Goal: Navigation & Orientation: Find specific page/section

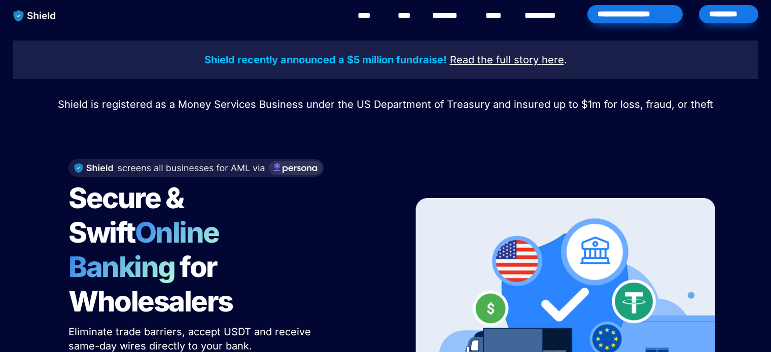
click at [451, 16] on link "********" at bounding box center [450, 16] width 36 height 12
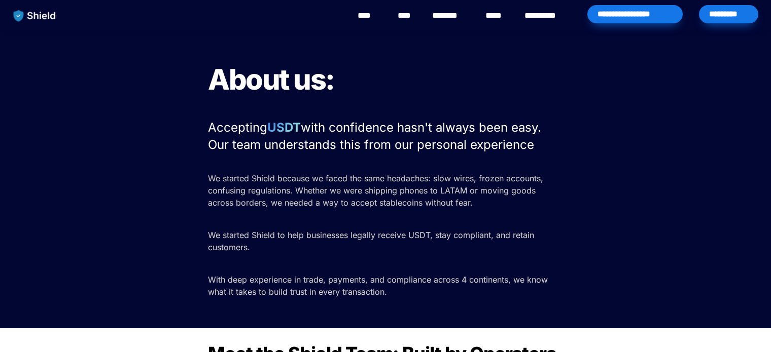
click at [497, 13] on link "****" at bounding box center [496, 16] width 22 height 12
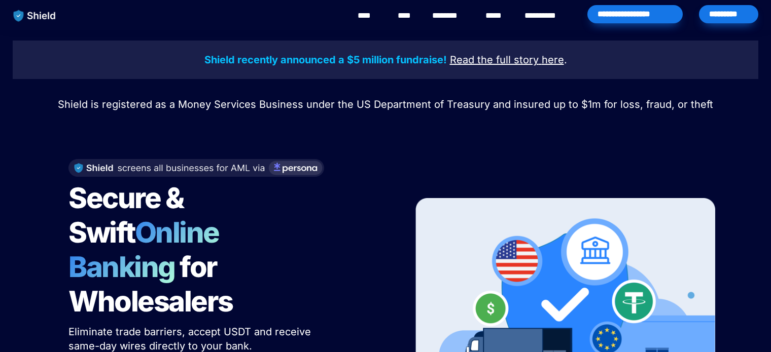
click at [371, 16] on link "****" at bounding box center [369, 16] width 23 height 12
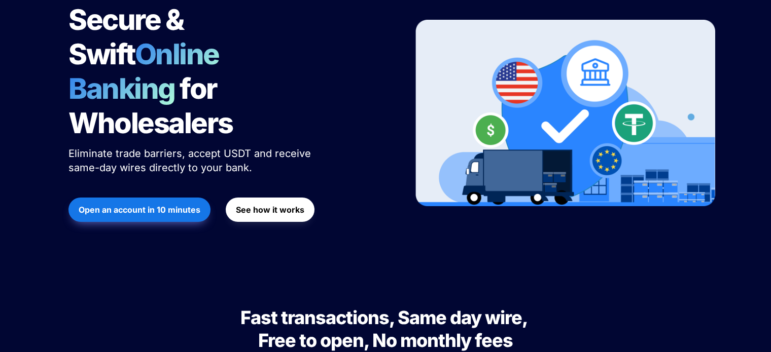
scroll to position [179, 0]
